Goal: Information Seeking & Learning: Learn about a topic

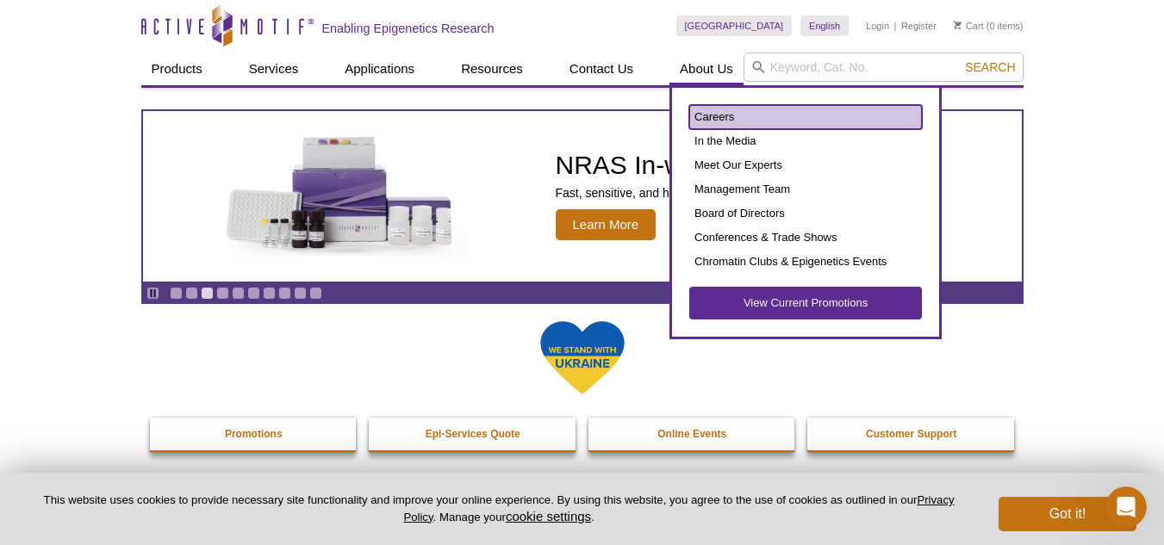
click at [707, 115] on link "Careers" at bounding box center [805, 117] width 233 height 24
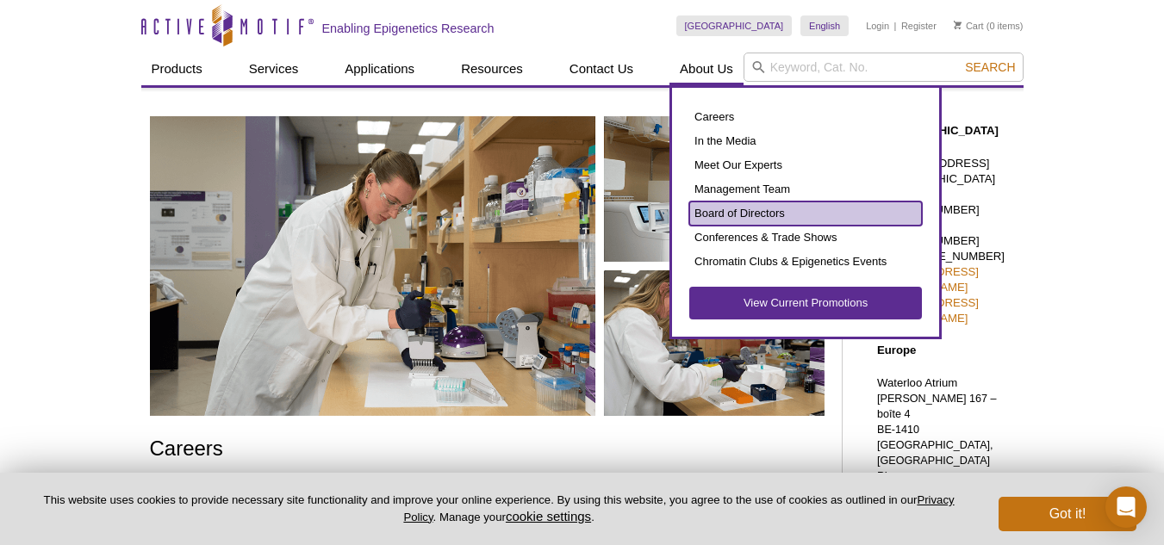
click at [714, 210] on link "Board of Directors" at bounding box center [805, 214] width 233 height 24
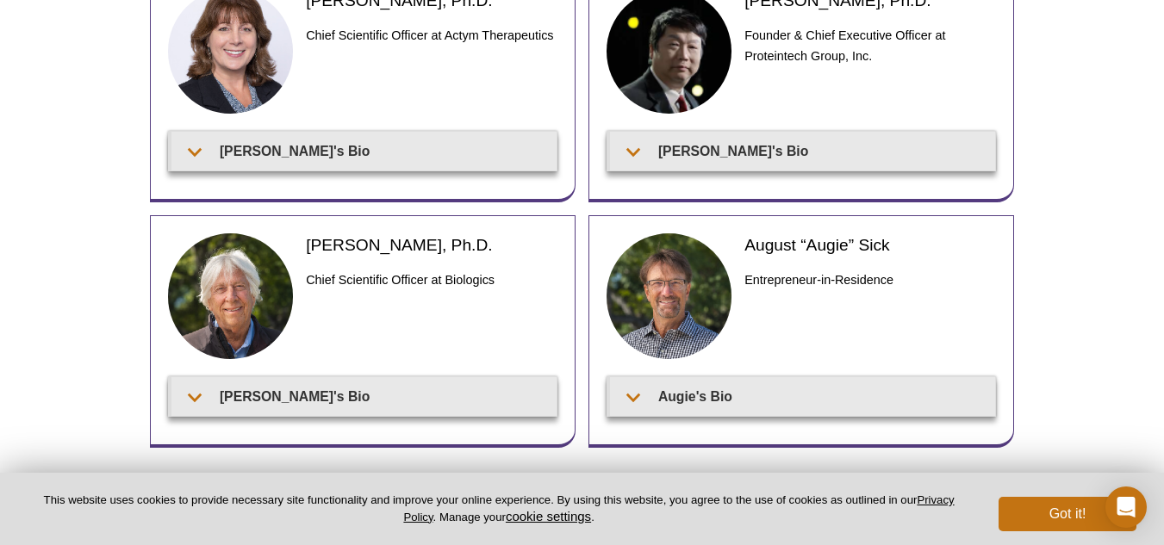
scroll to position [689, 0]
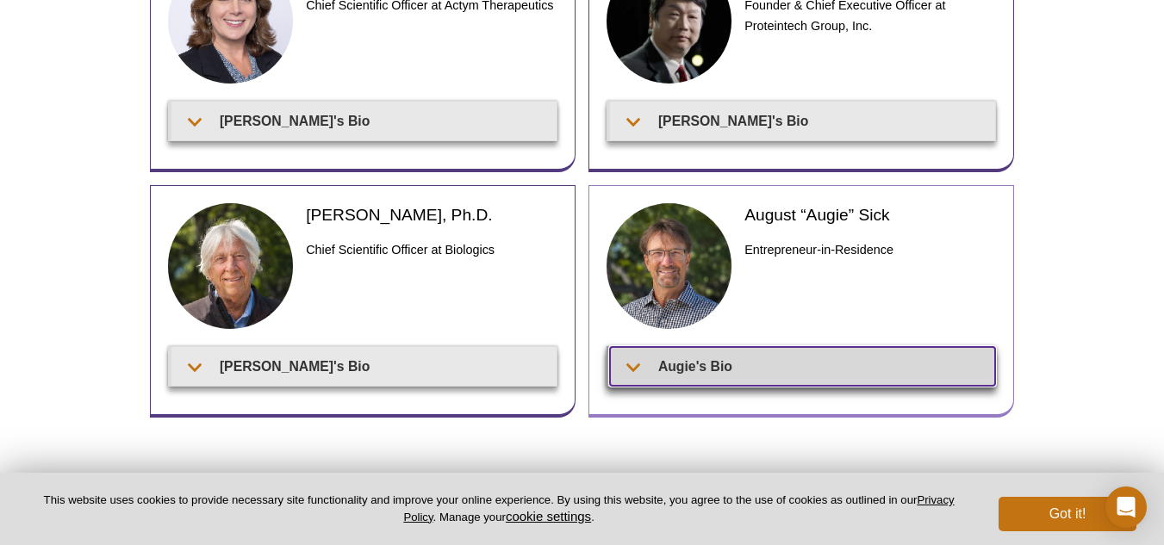
click at [680, 365] on summary "Augie's Bio" at bounding box center [802, 366] width 385 height 39
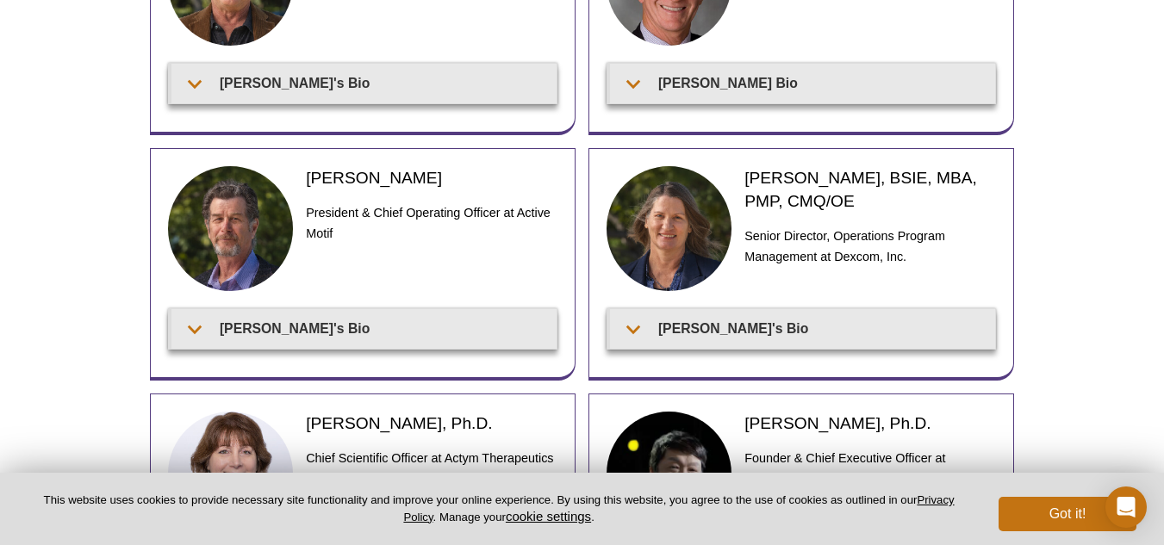
scroll to position [0, 0]
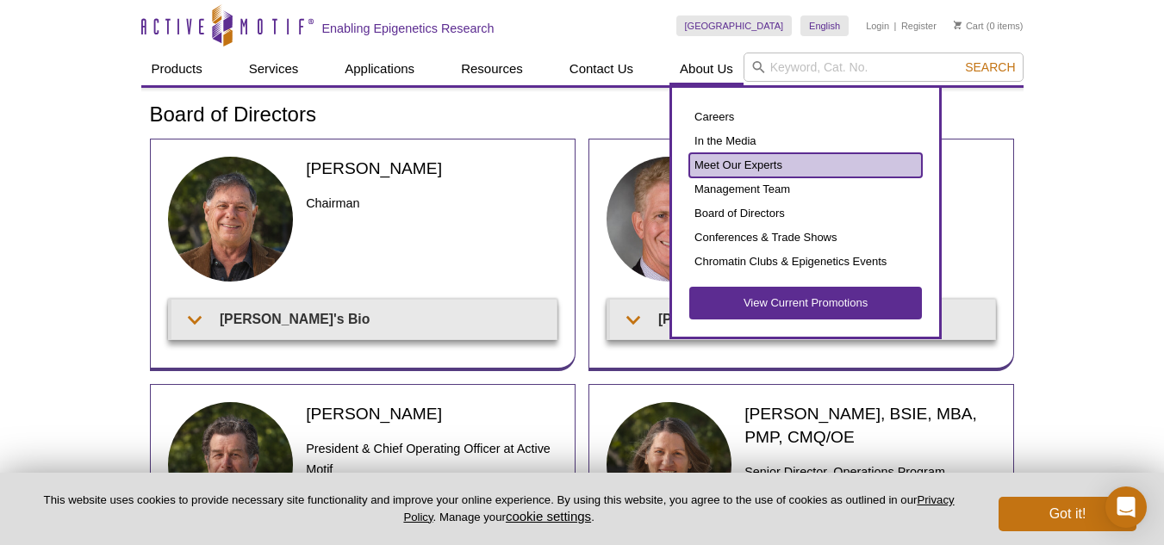
click at [711, 161] on link "Meet Our Experts" at bounding box center [805, 165] width 233 height 24
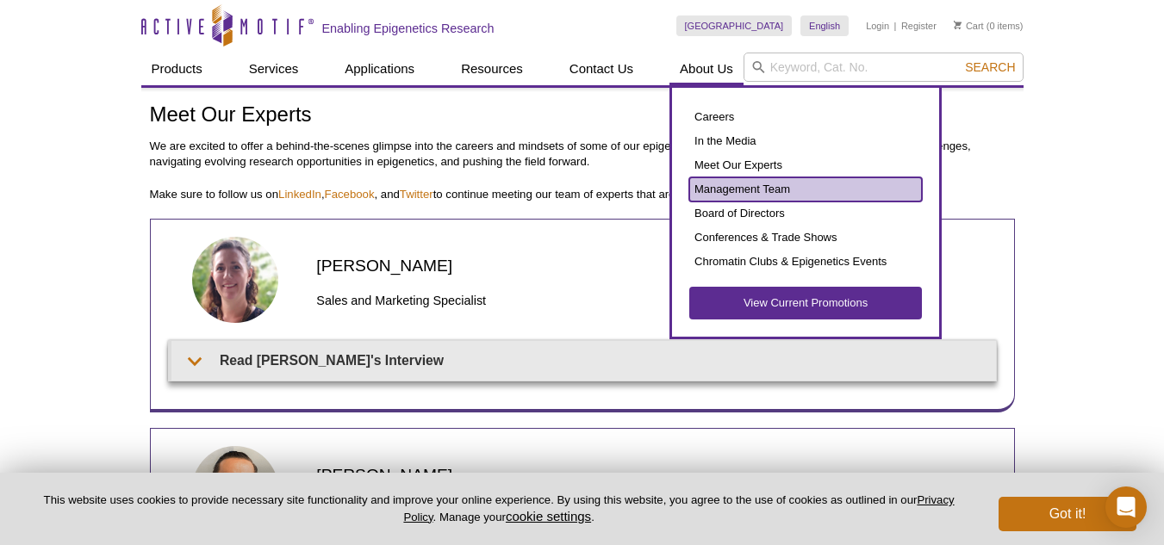
click at [720, 187] on link "Management Team" at bounding box center [805, 189] width 233 height 24
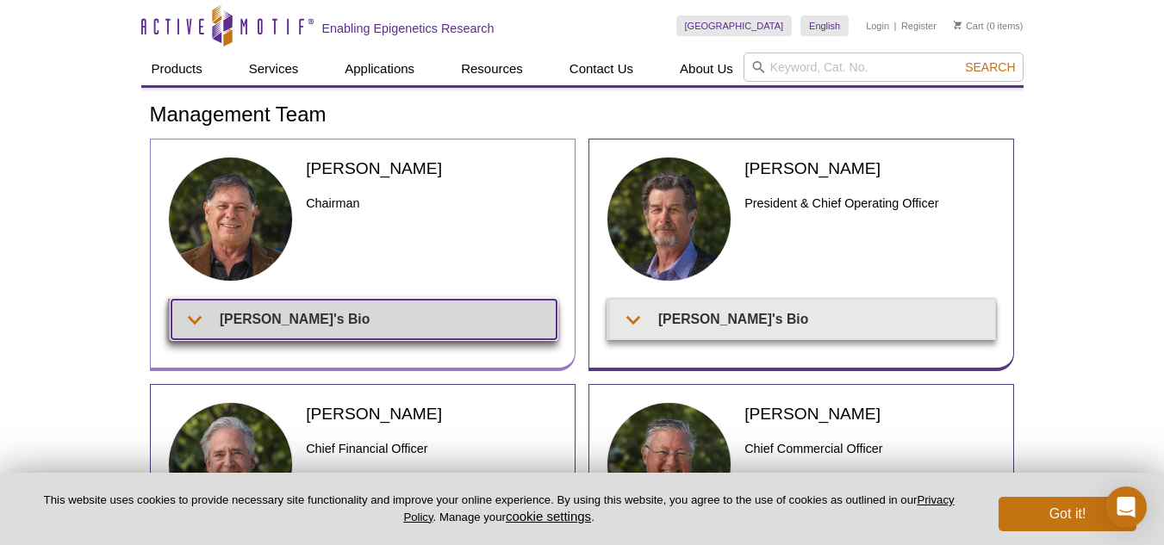
click at [196, 317] on summary "[PERSON_NAME]'s Bio" at bounding box center [363, 319] width 385 height 39
